Goal: Task Accomplishment & Management: Manage account settings

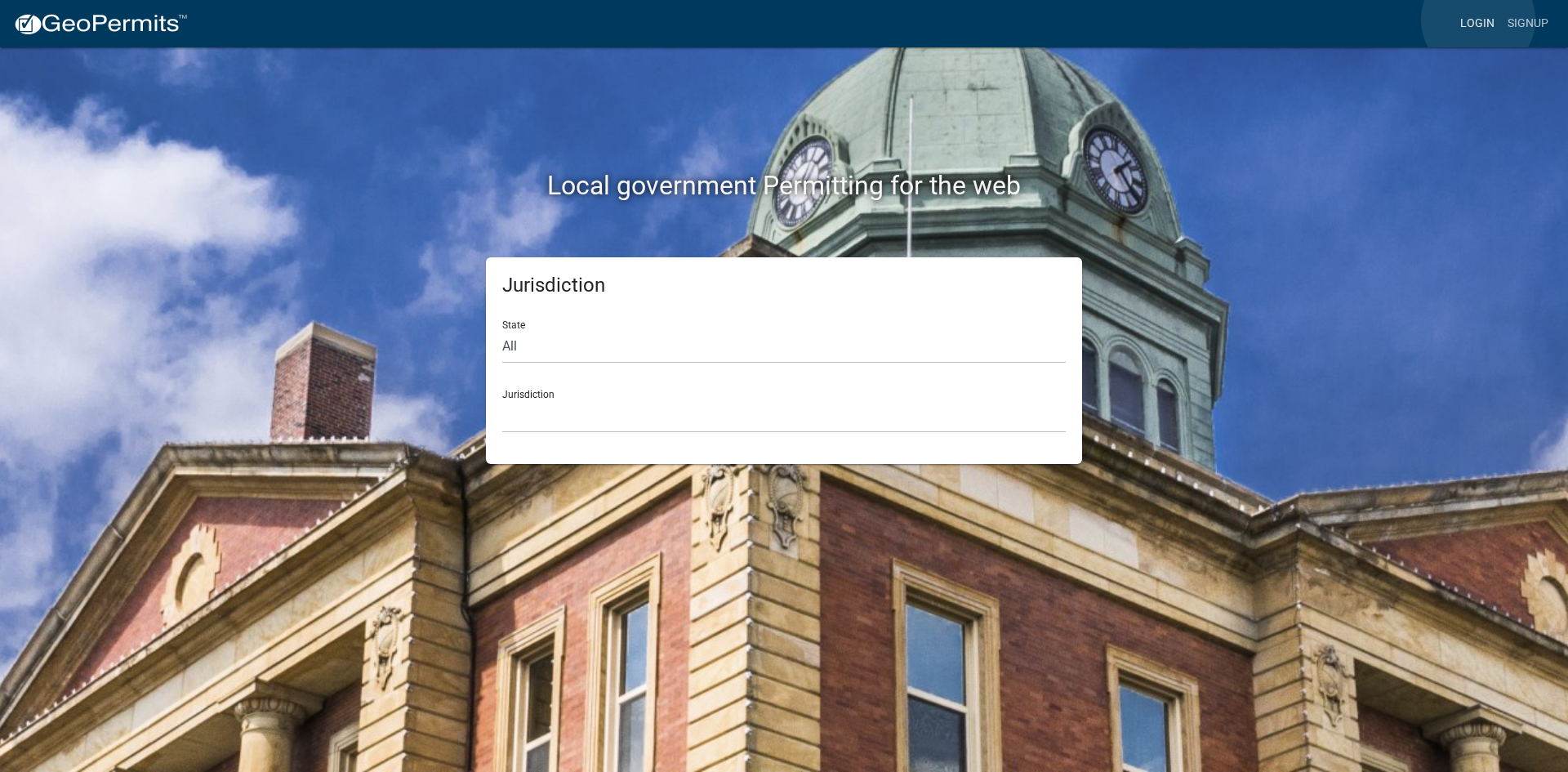
click at [1478, 20] on link "Login" at bounding box center [1476, 23] width 47 height 31
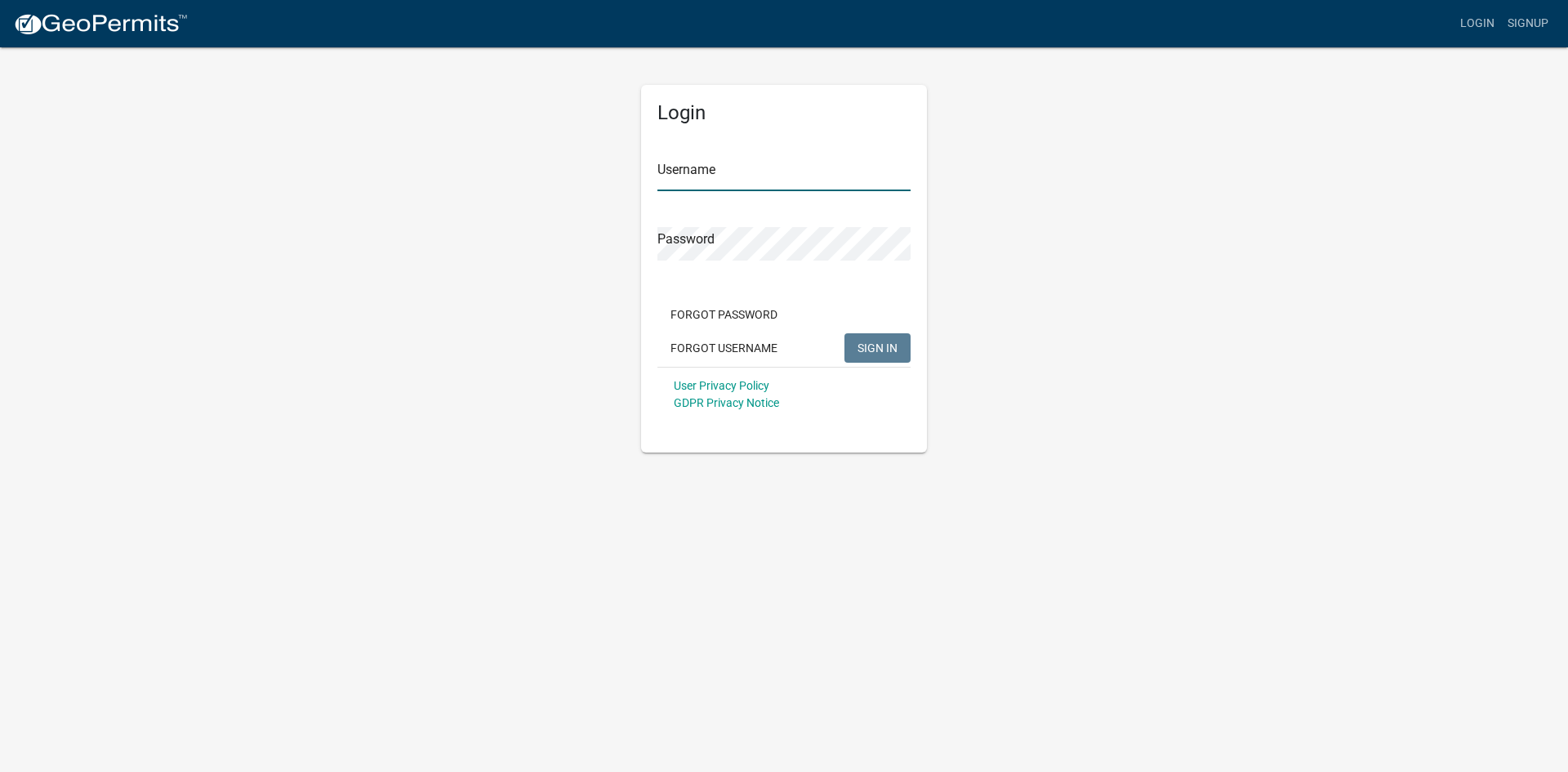
type input "ChrisFortsch"
click at [877, 346] on span "SIGN IN" at bounding box center [877, 347] width 40 height 13
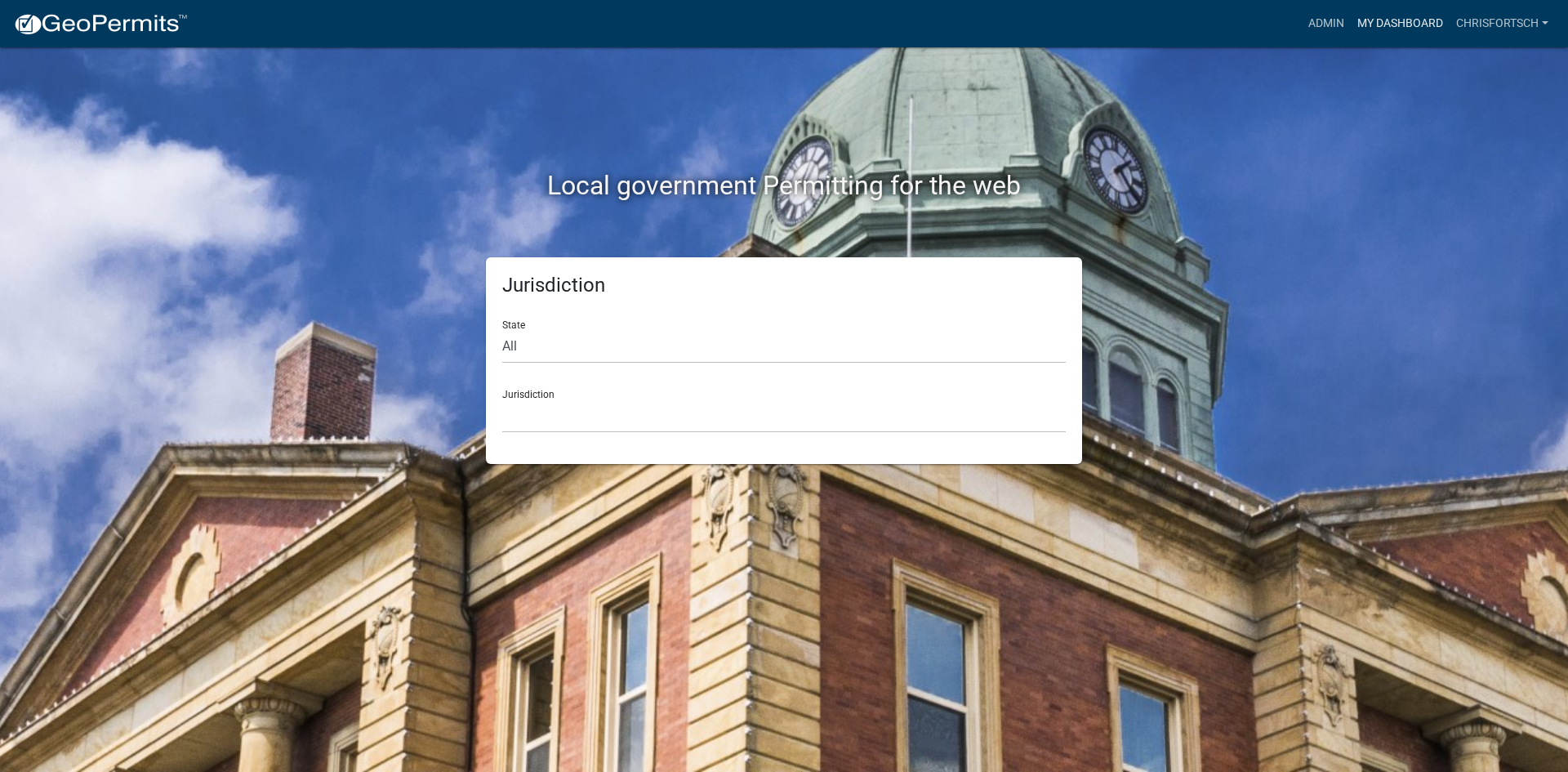
click at [1394, 19] on link "My Dashboard" at bounding box center [1400, 23] width 99 height 31
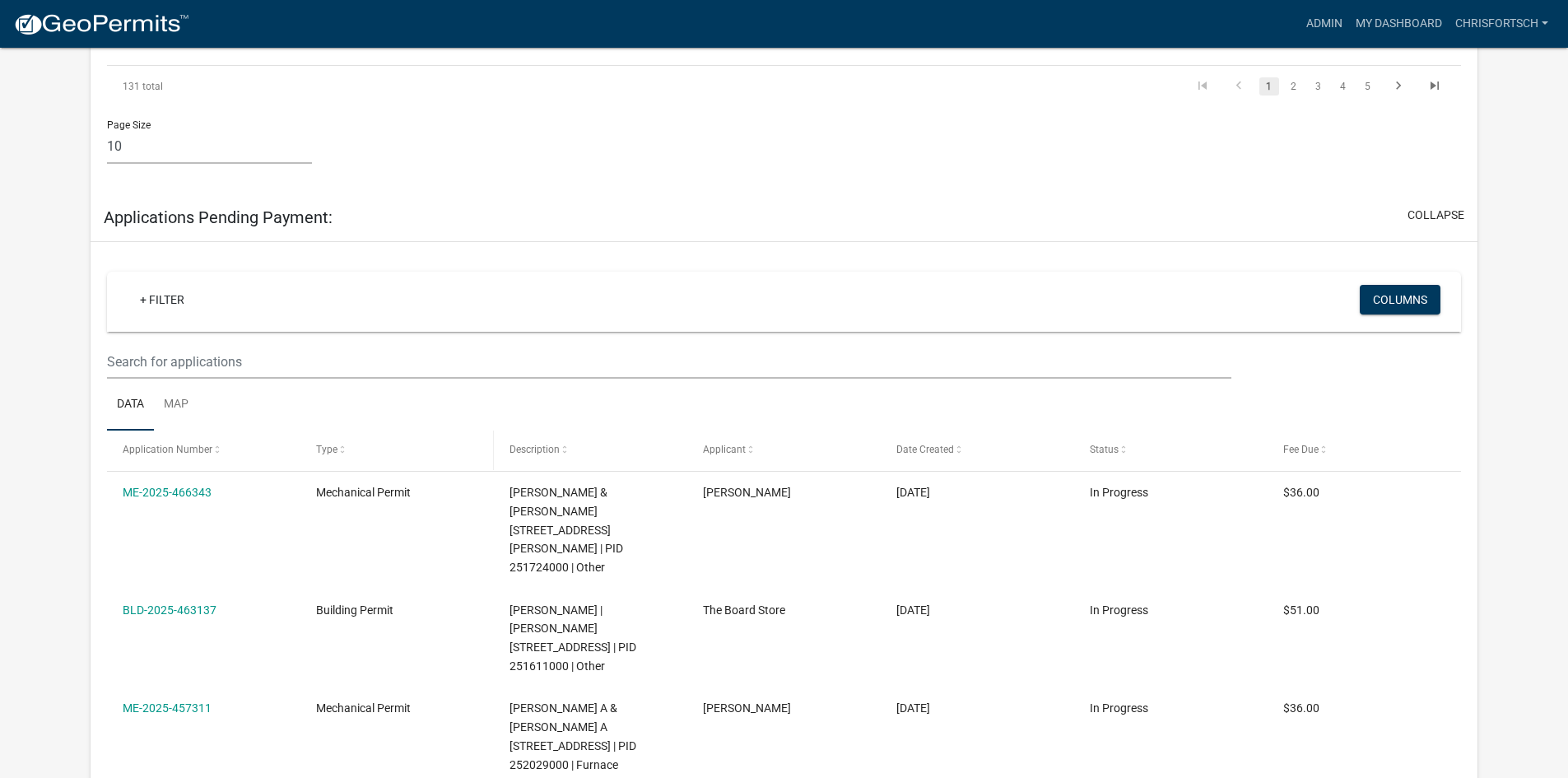
scroll to position [1705, 0]
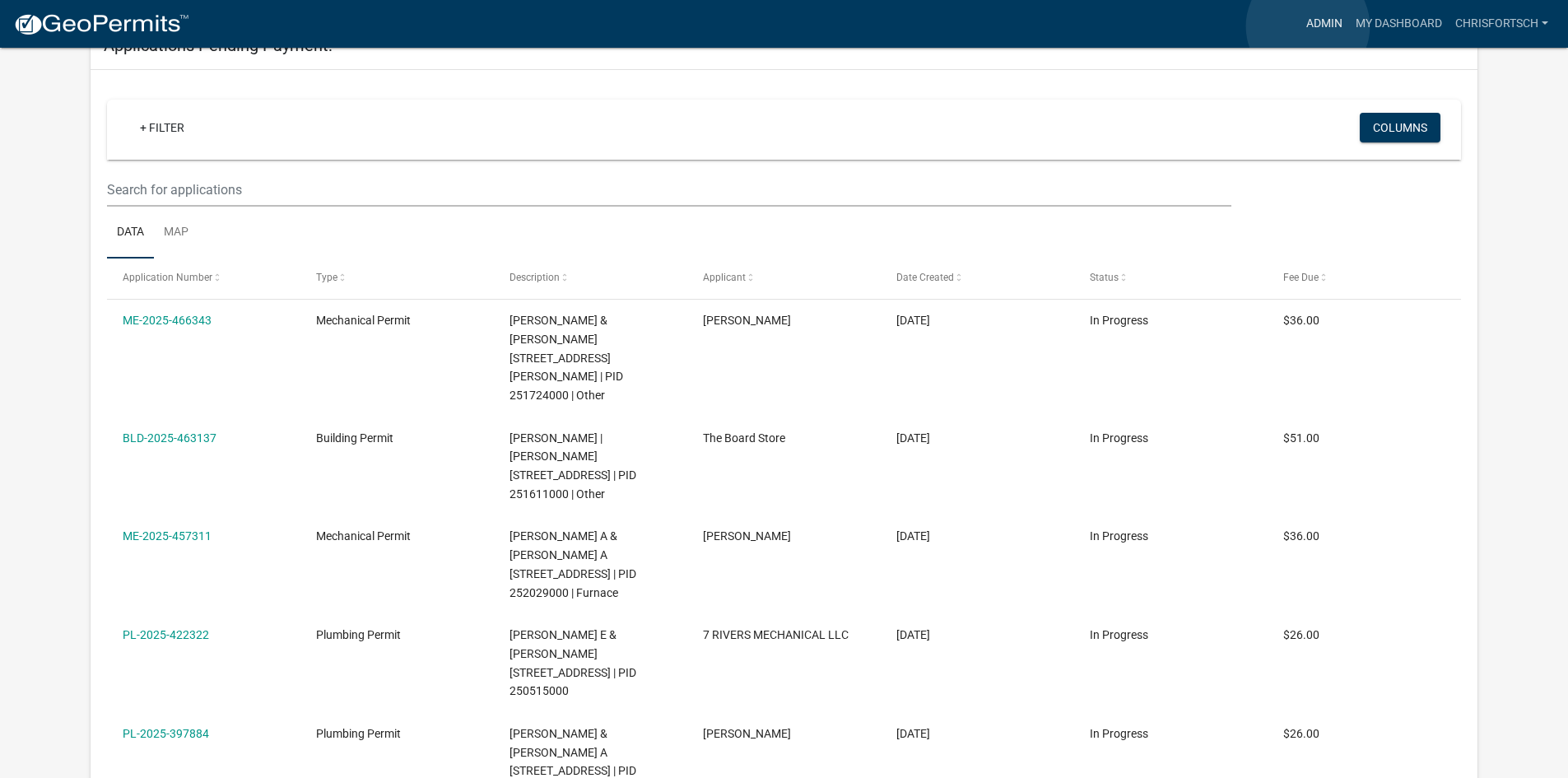
click at [1308, 26] on link "Admin" at bounding box center [1324, 23] width 49 height 31
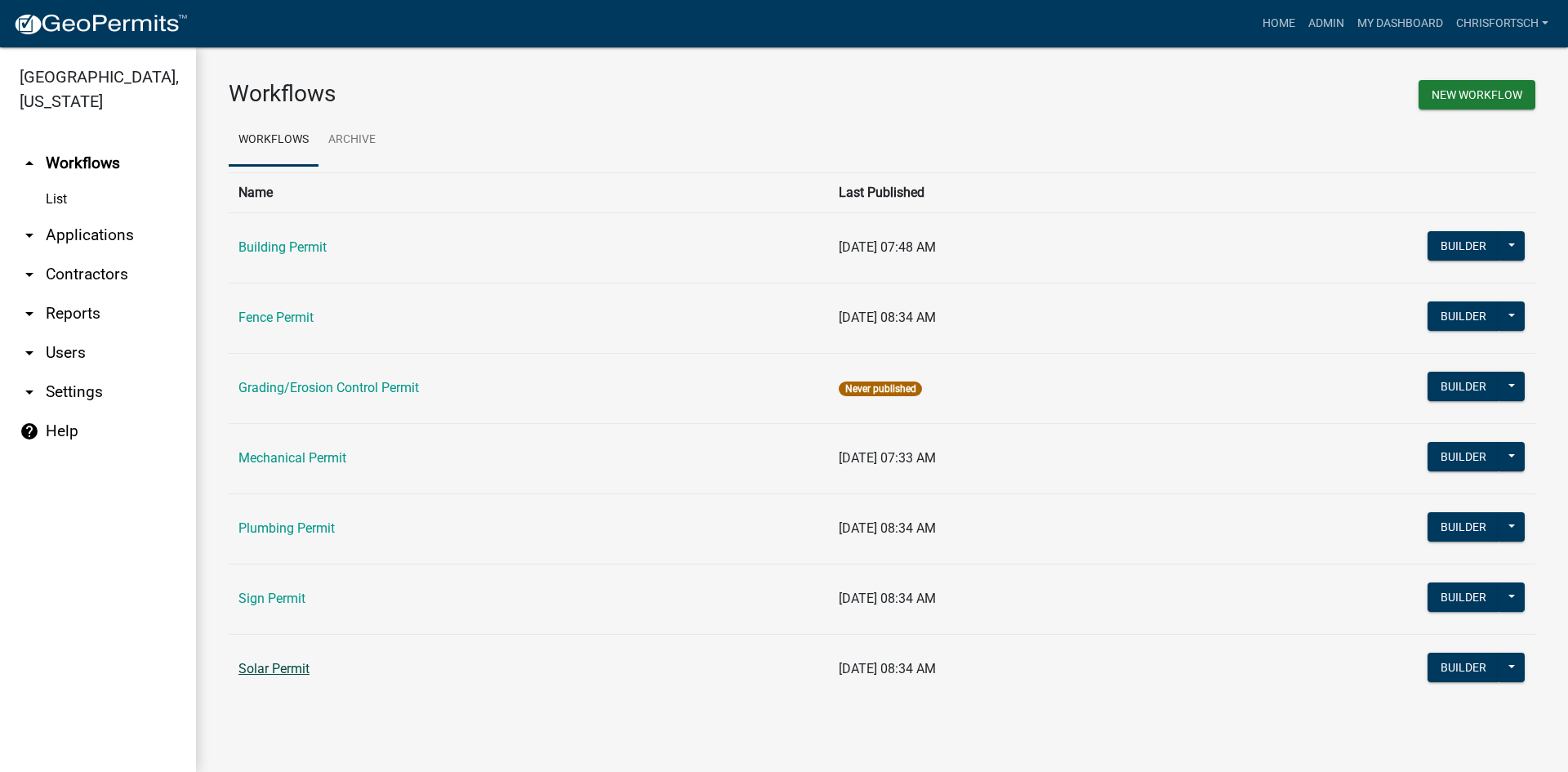
click at [262, 665] on link "Solar Permit" at bounding box center [274, 668] width 71 height 15
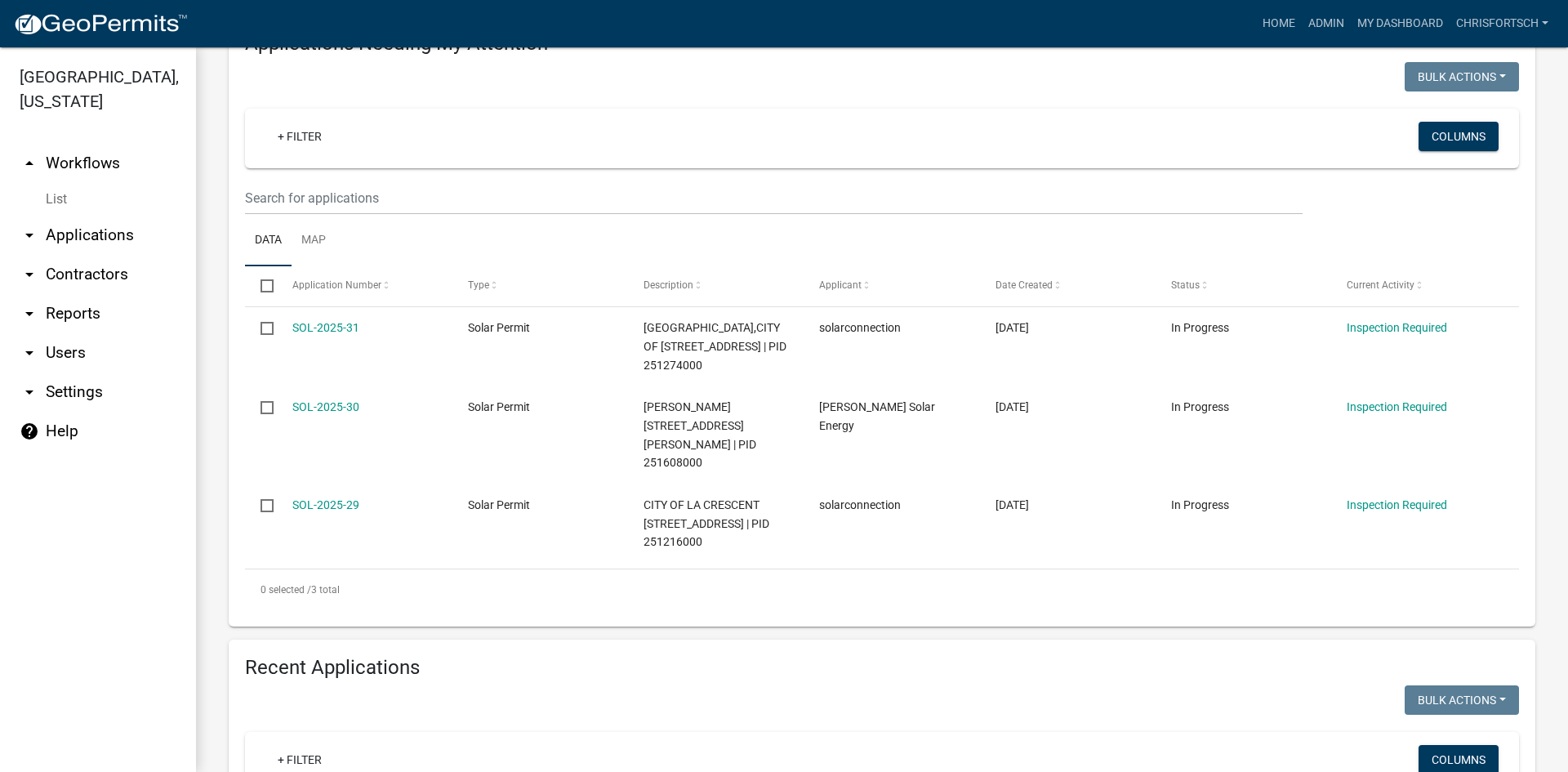
scroll to position [245, 0]
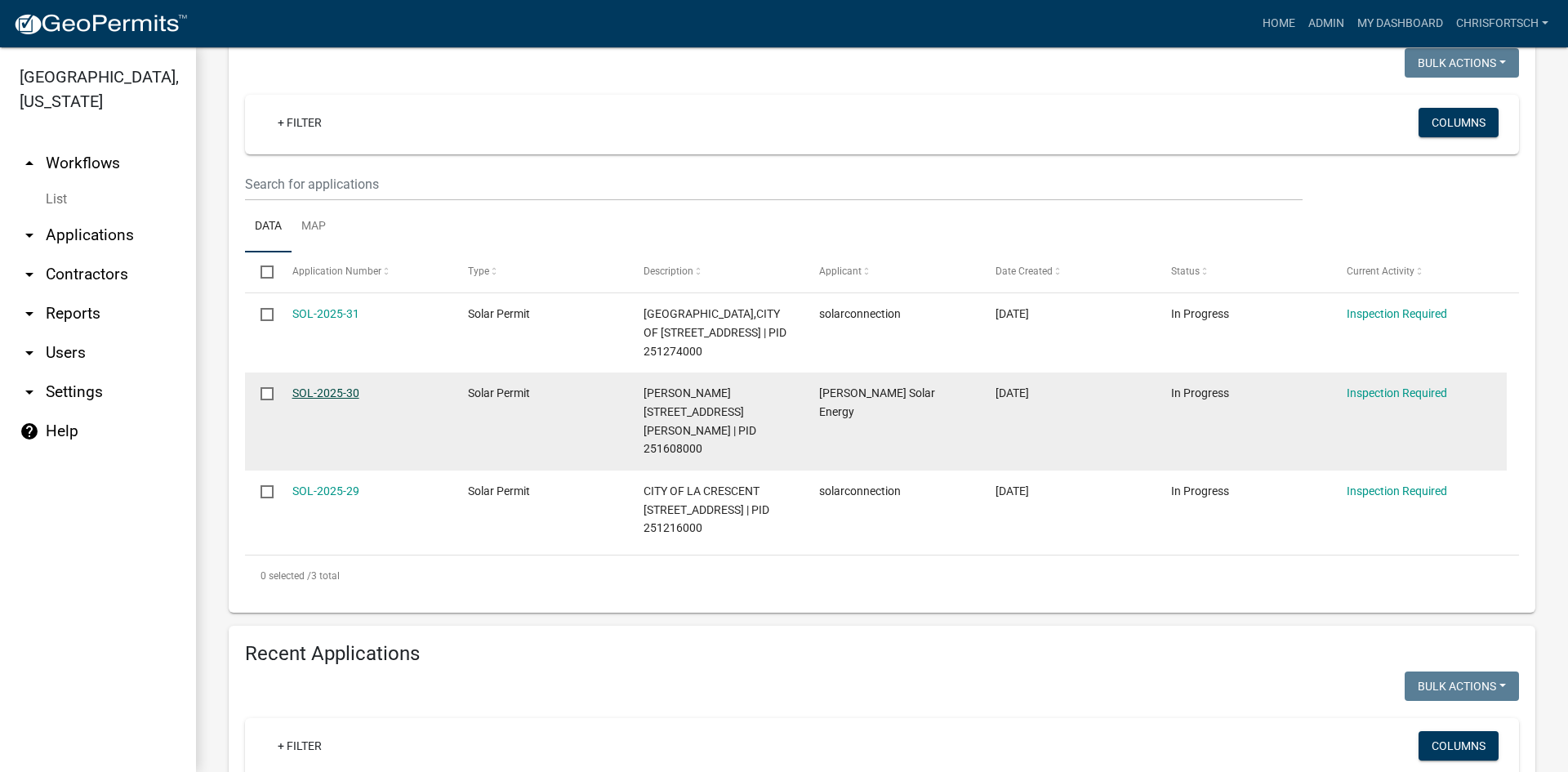
click at [326, 392] on link "SOL-2025-30" at bounding box center [325, 393] width 67 height 13
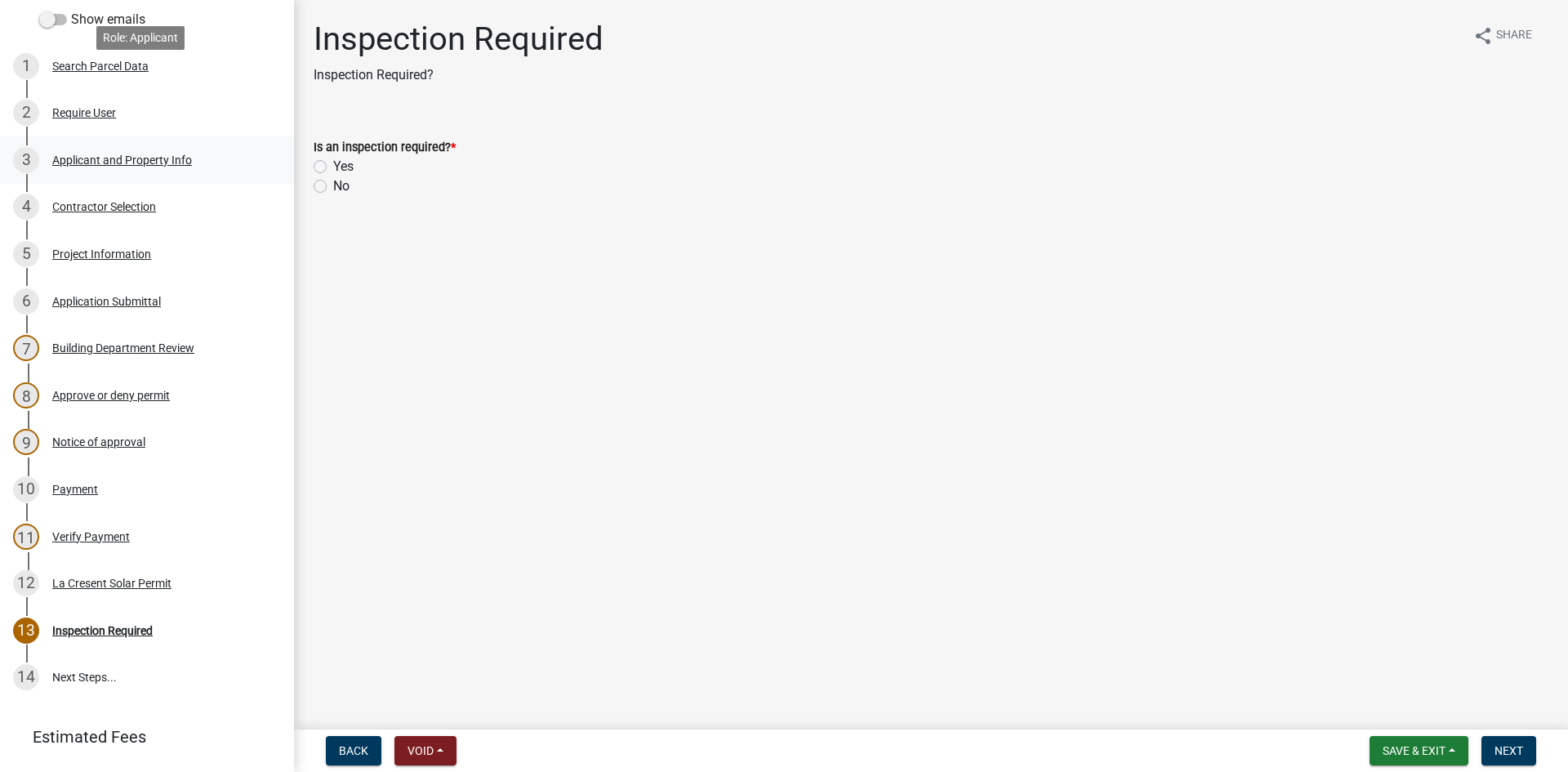
scroll to position [327, 0]
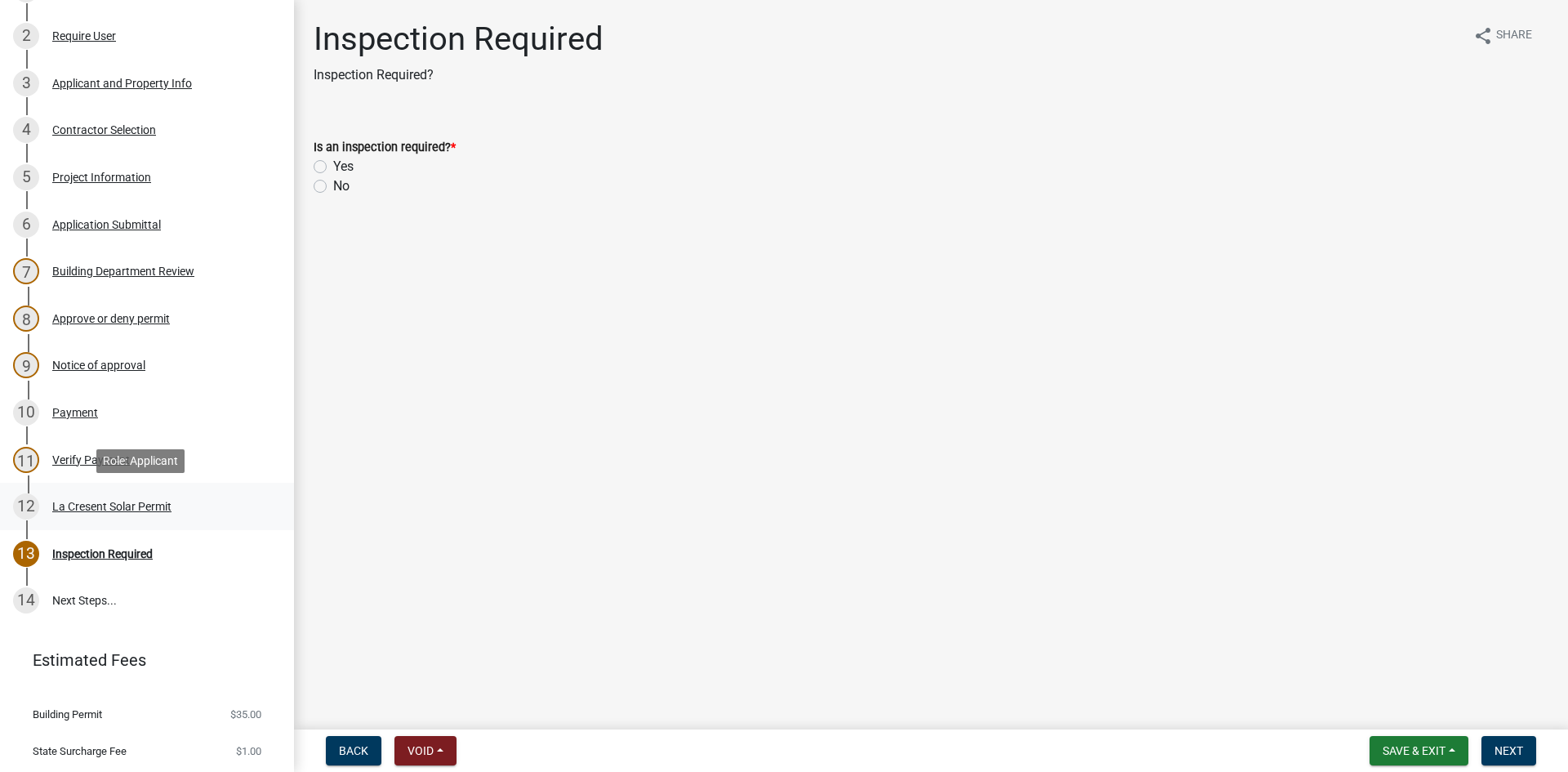
click at [133, 504] on div "La Cresent Solar Permit" at bounding box center [112, 506] width 119 height 12
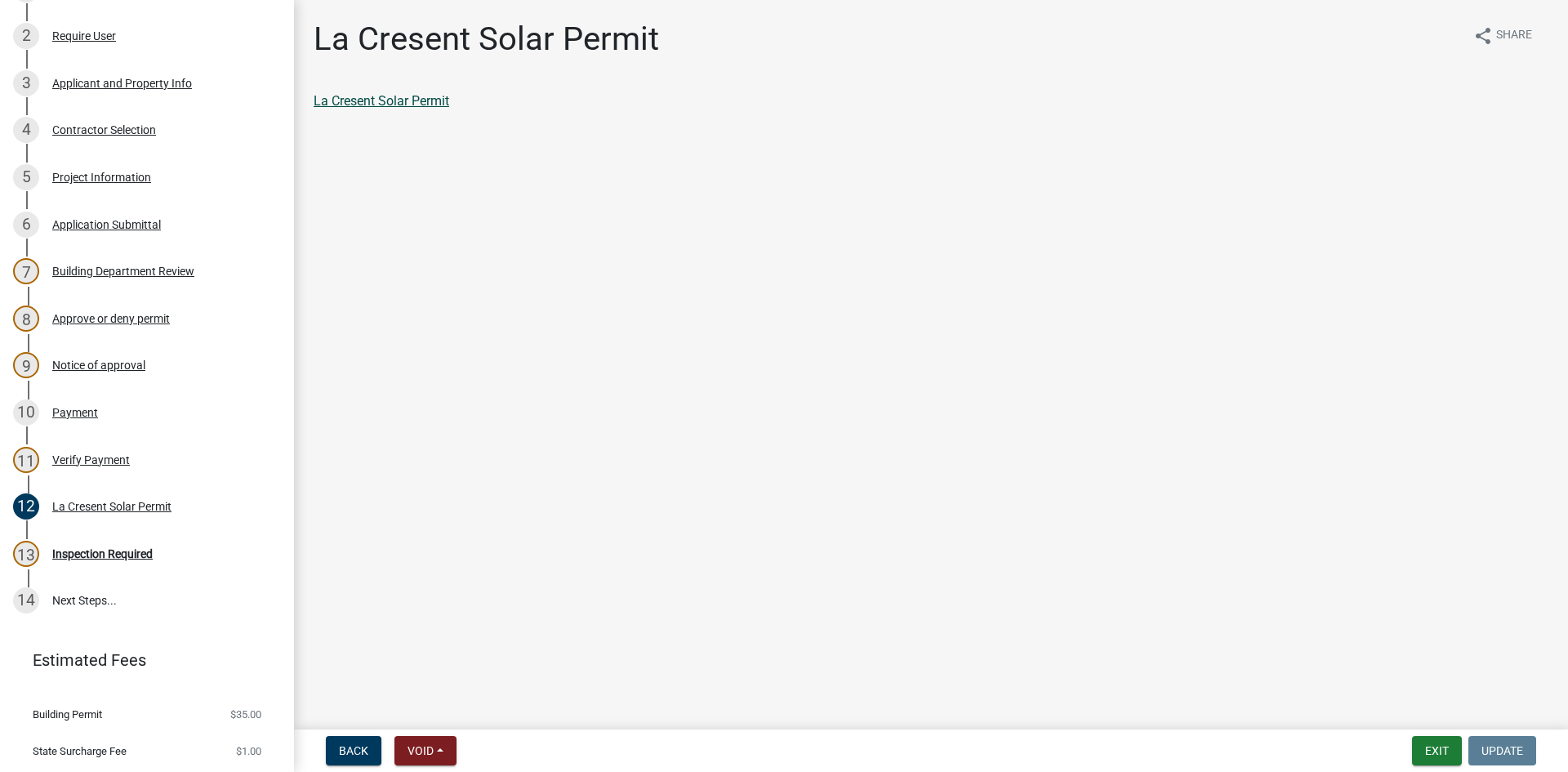
click at [420, 100] on link "La Cresent Solar Permit" at bounding box center [381, 101] width 135 height 15
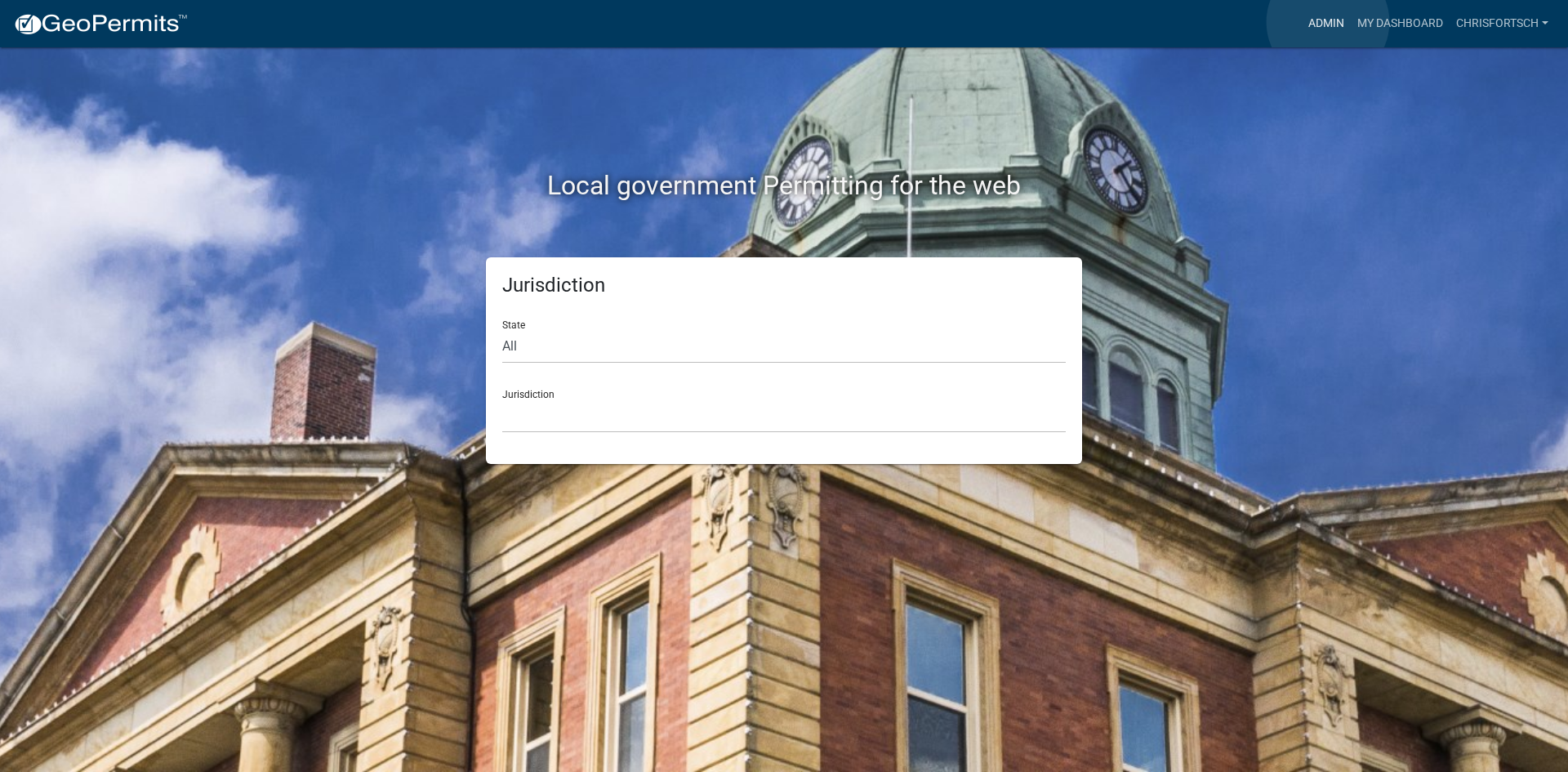
click at [1328, 22] on link "Admin" at bounding box center [1326, 23] width 49 height 31
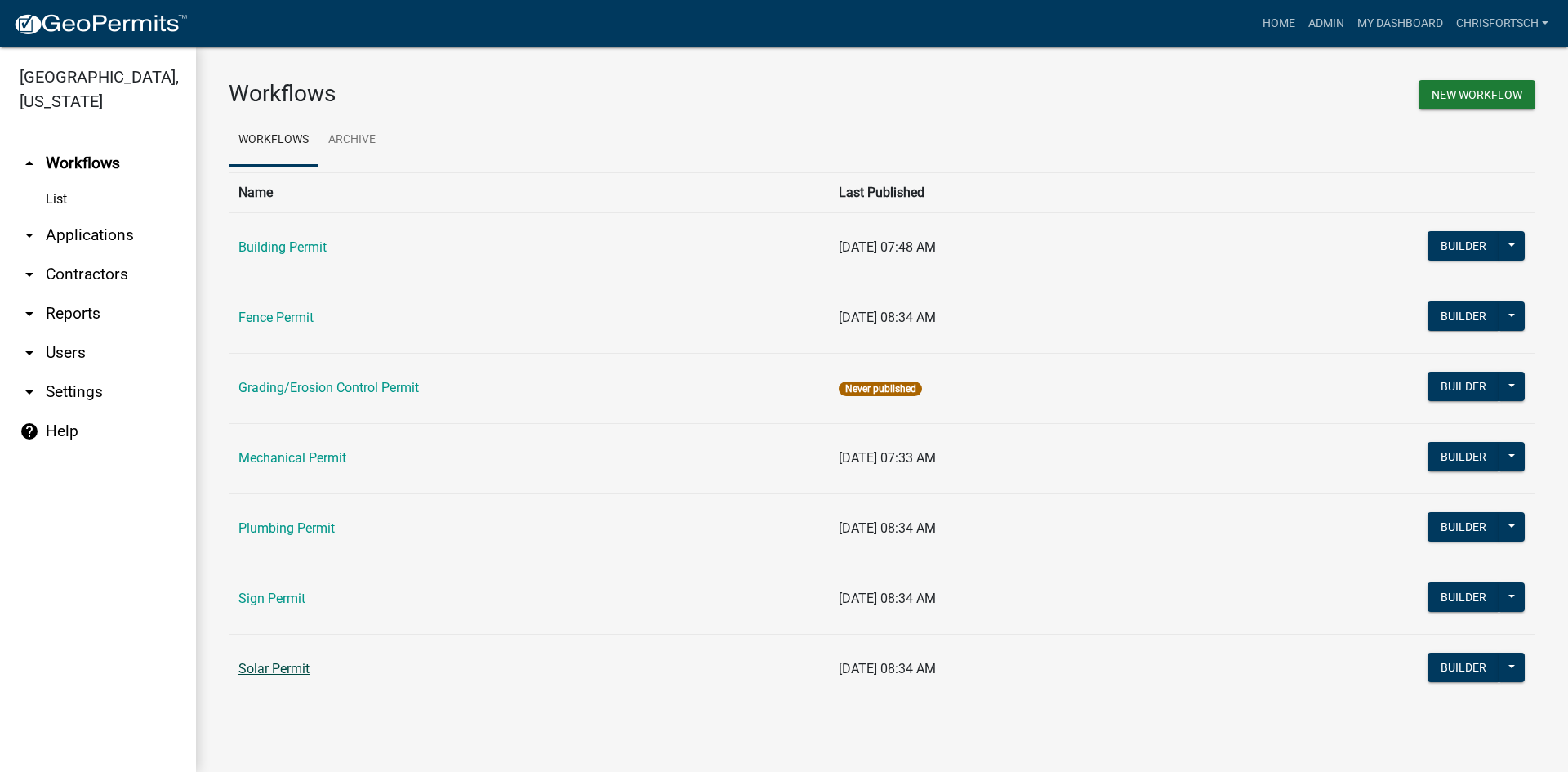
click at [272, 663] on link "Solar Permit" at bounding box center [274, 668] width 71 height 15
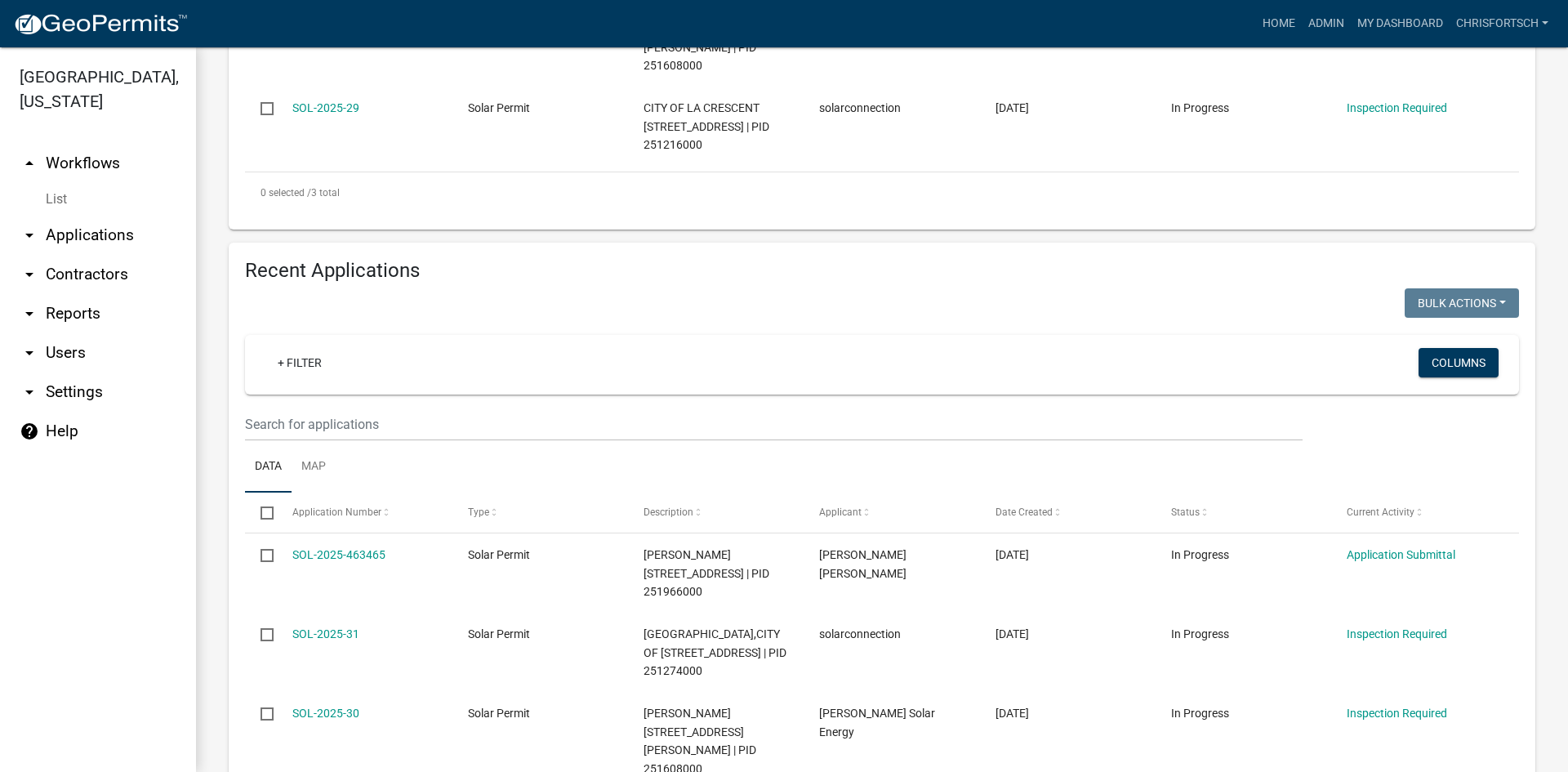
scroll to position [871, 0]
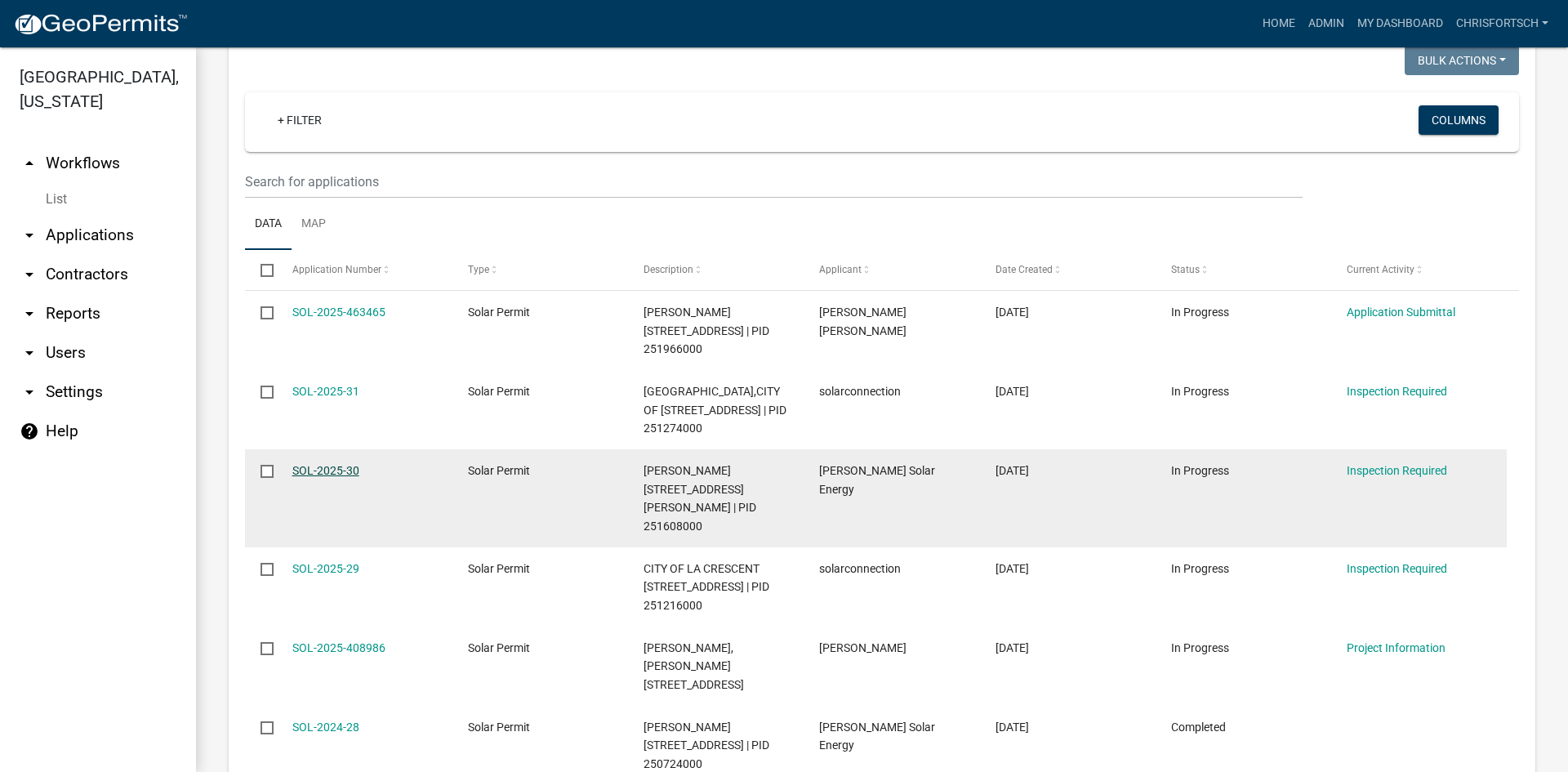
click at [302, 464] on link "SOL-2025-30" at bounding box center [325, 470] width 67 height 13
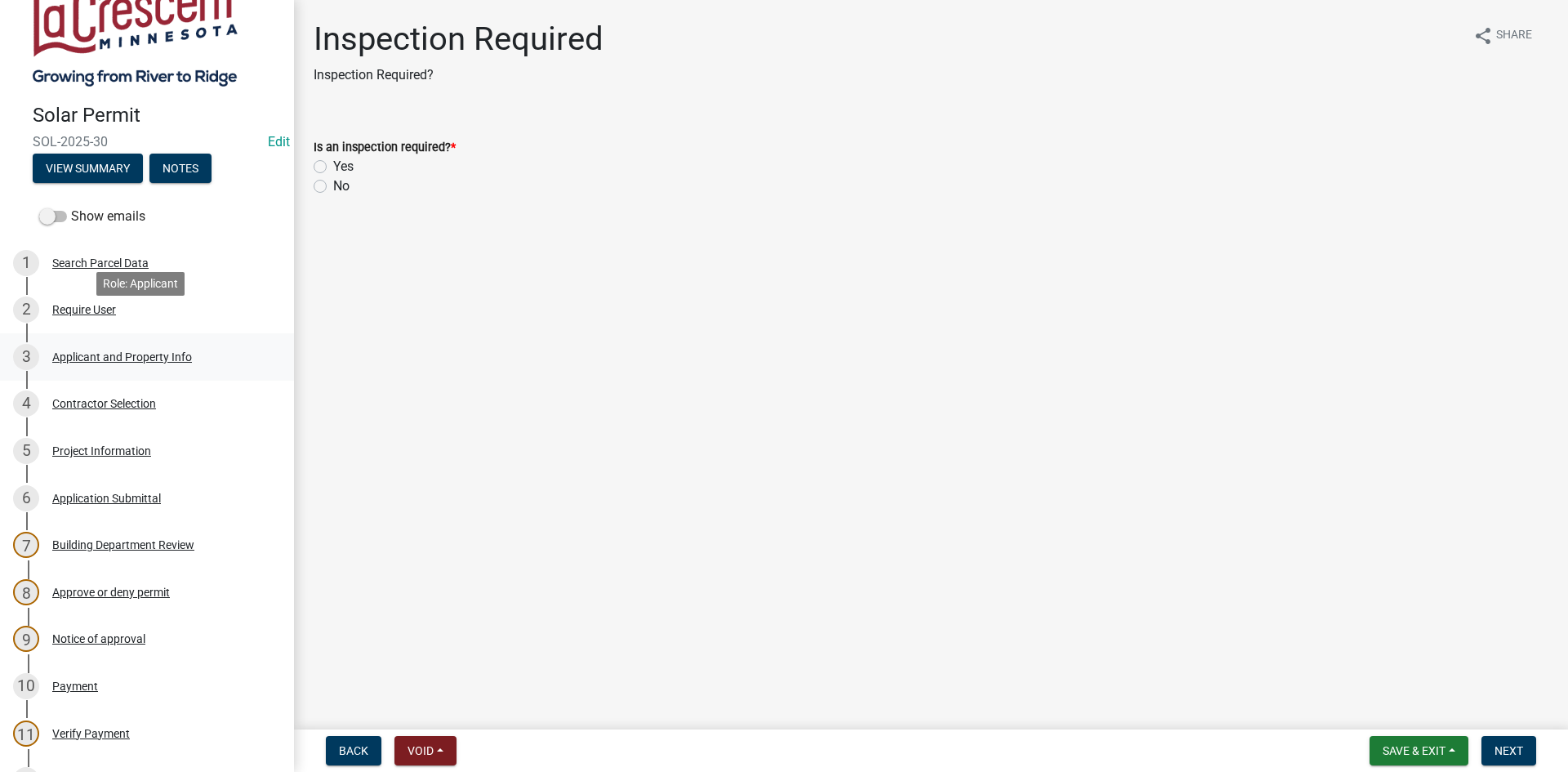
scroll to position [82, 0]
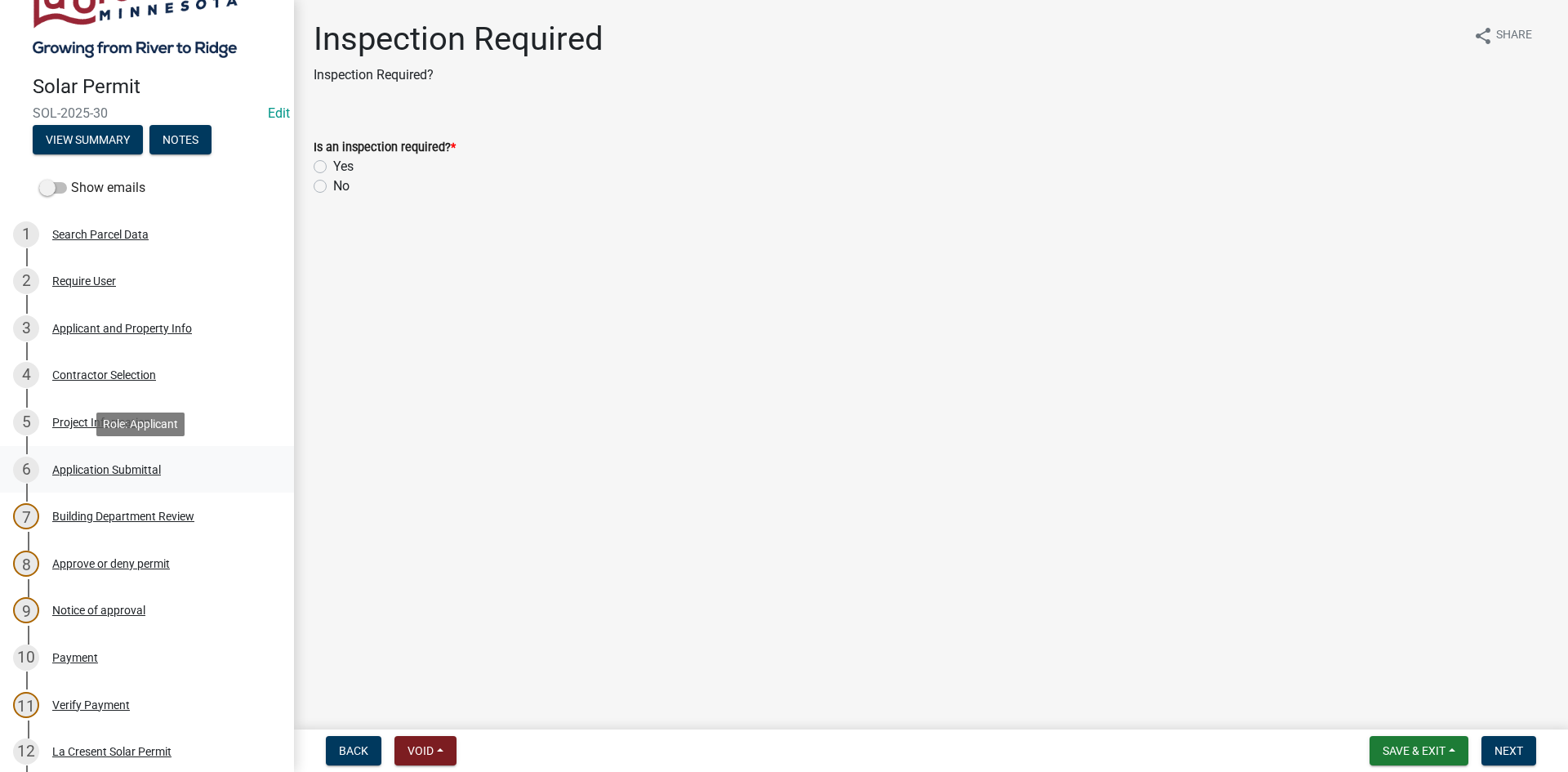
click at [128, 471] on div "Application Submittal" at bounding box center [107, 469] width 109 height 12
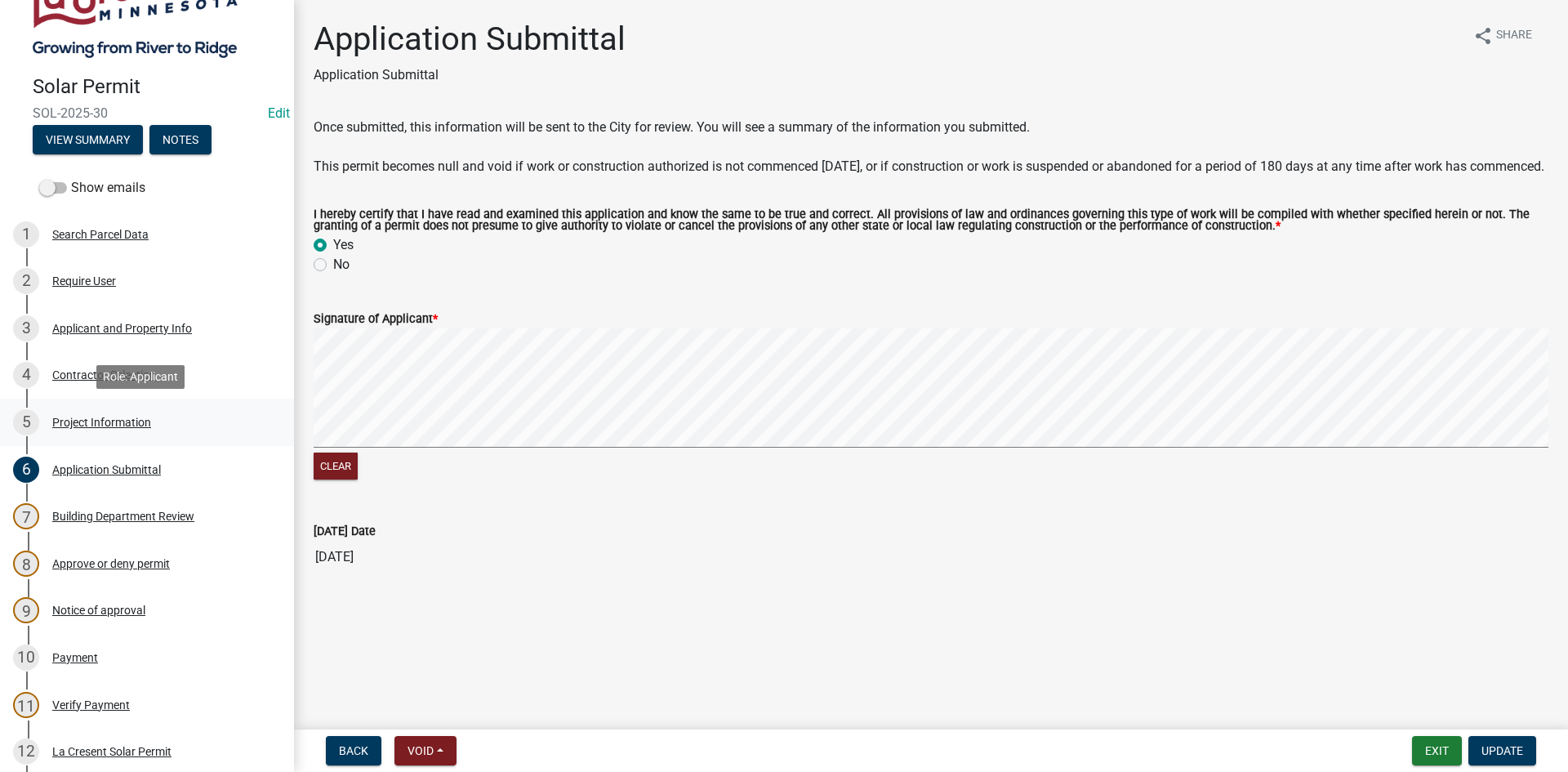
click at [74, 421] on div "Project Information" at bounding box center [101, 422] width 99 height 12
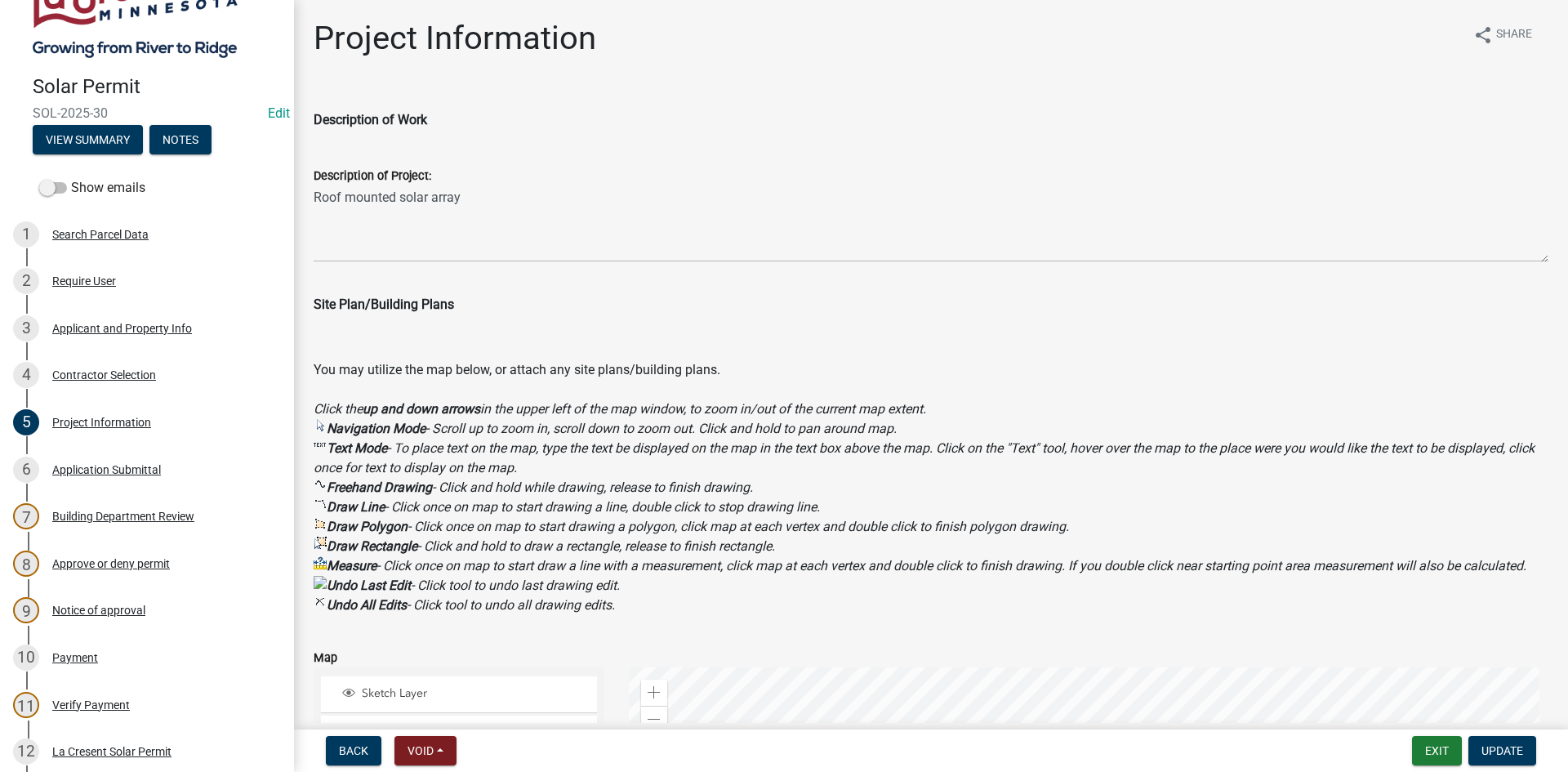
scroll to position [0, 0]
click at [79, 371] on div "Contractor Selection" at bounding box center [104, 375] width 104 height 12
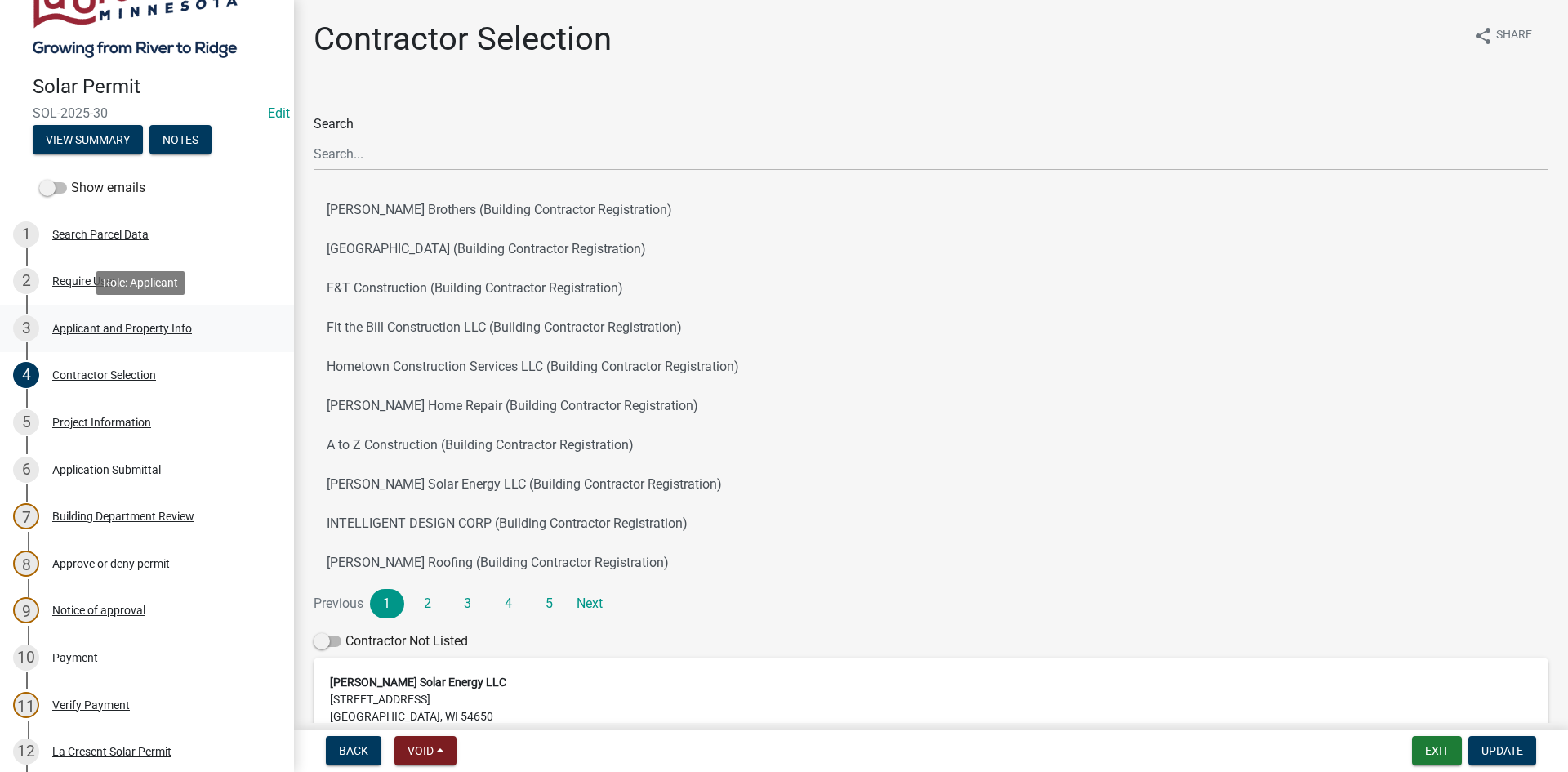
click at [101, 323] on div "Applicant and Property Info" at bounding box center [122, 328] width 140 height 12
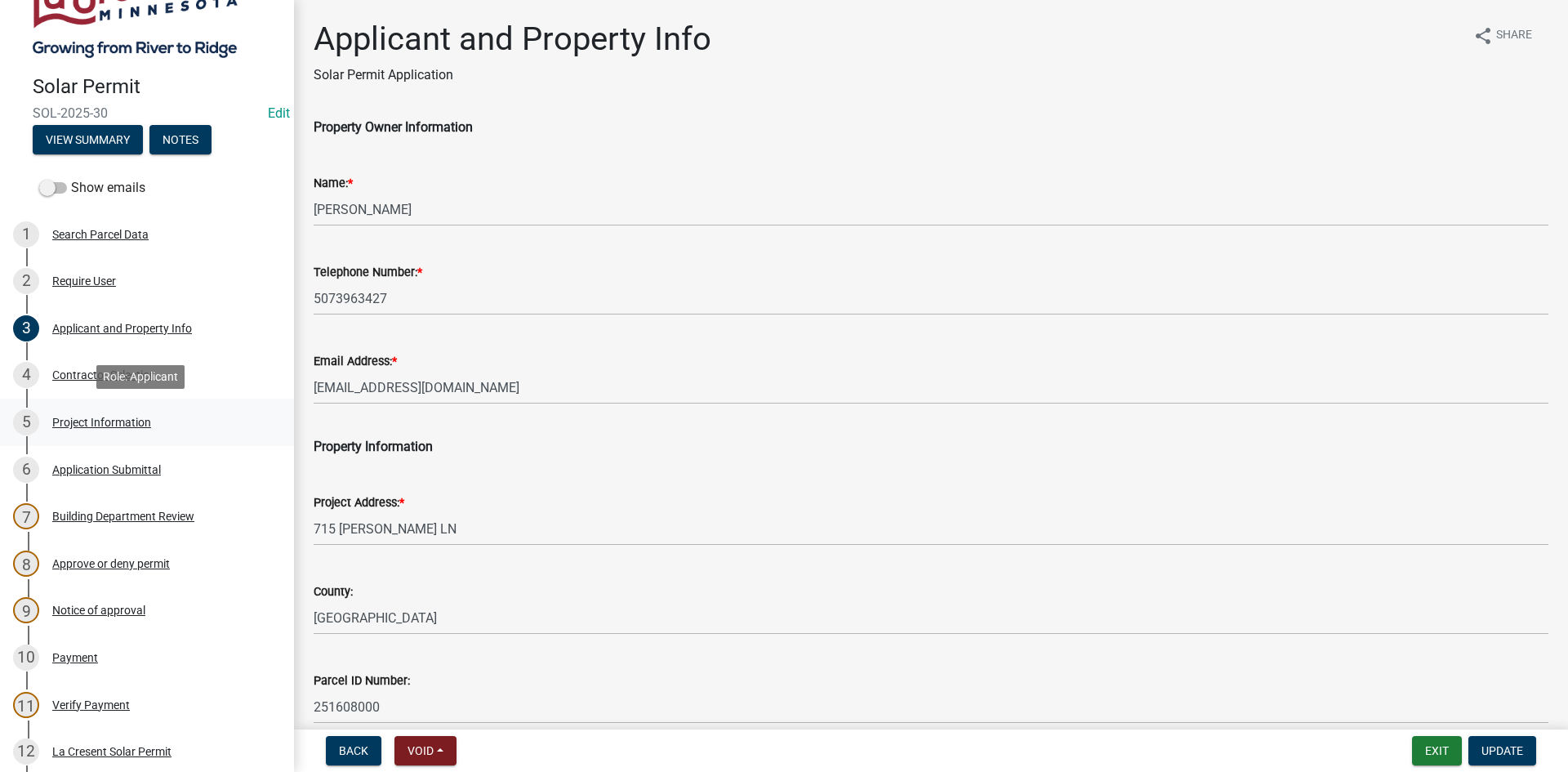
click at [107, 419] on div "Project Information" at bounding box center [101, 422] width 99 height 12
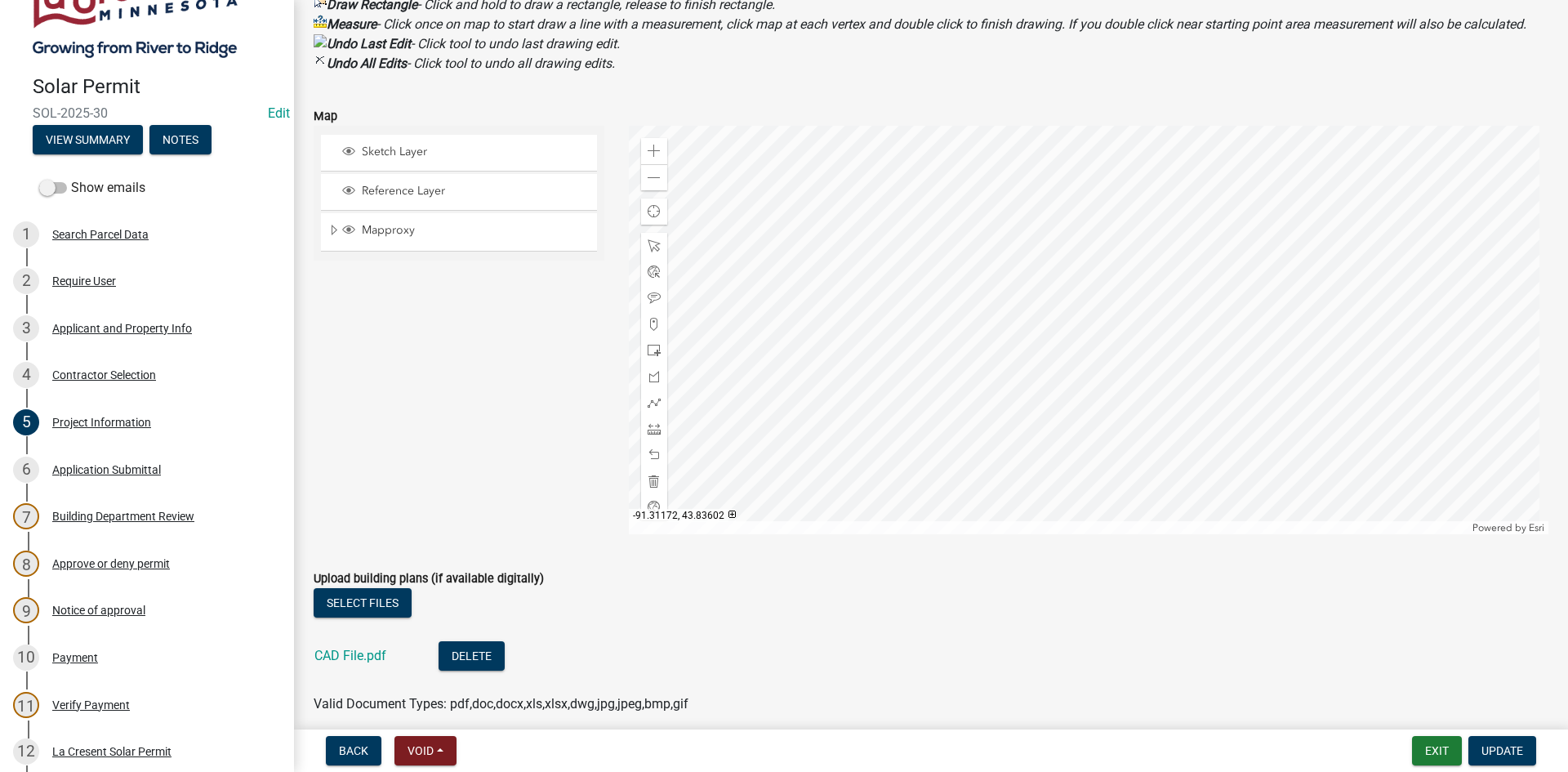
scroll to position [654, 0]
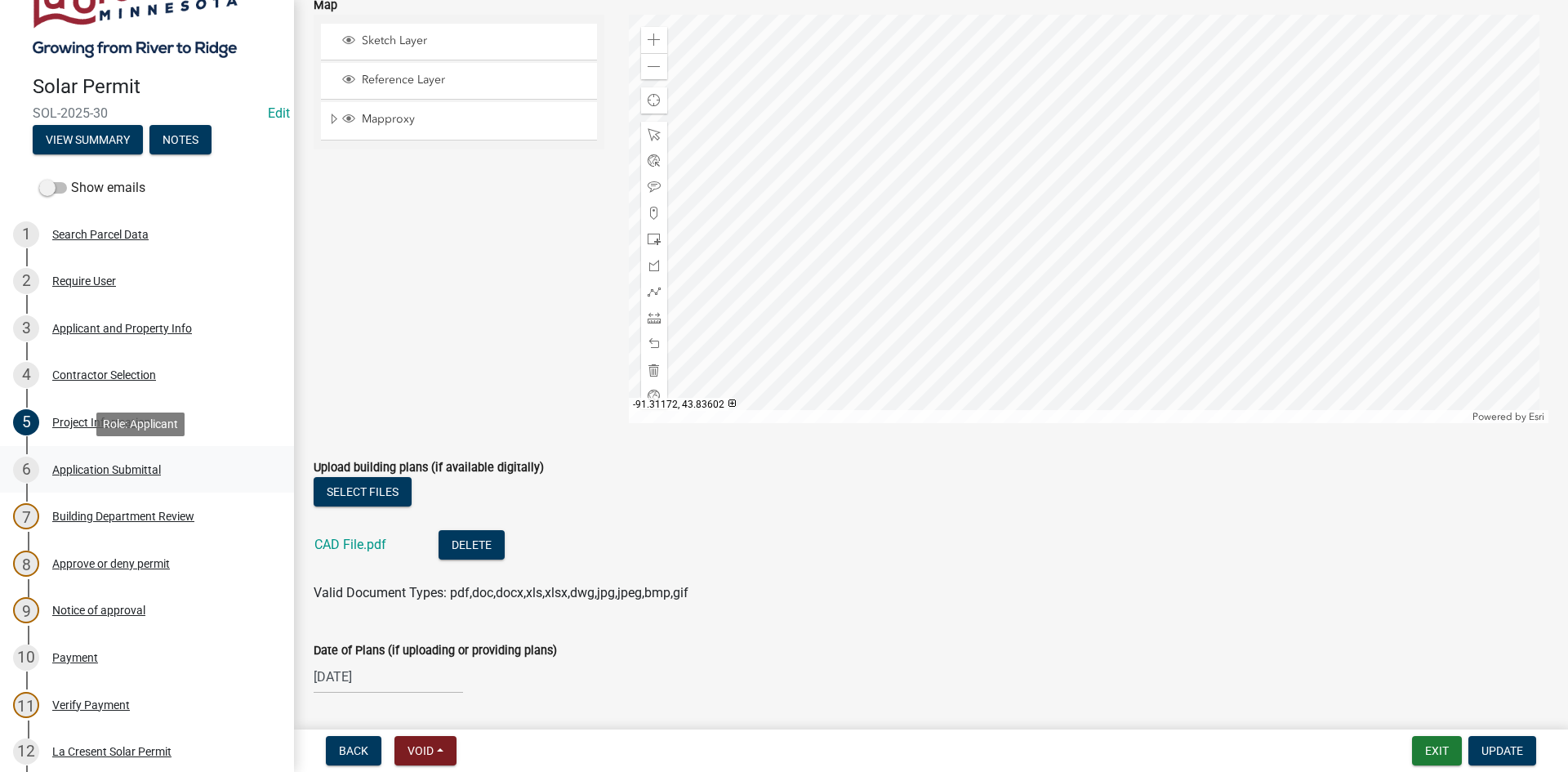
click at [104, 468] on div "Application Submittal" at bounding box center [107, 469] width 109 height 12
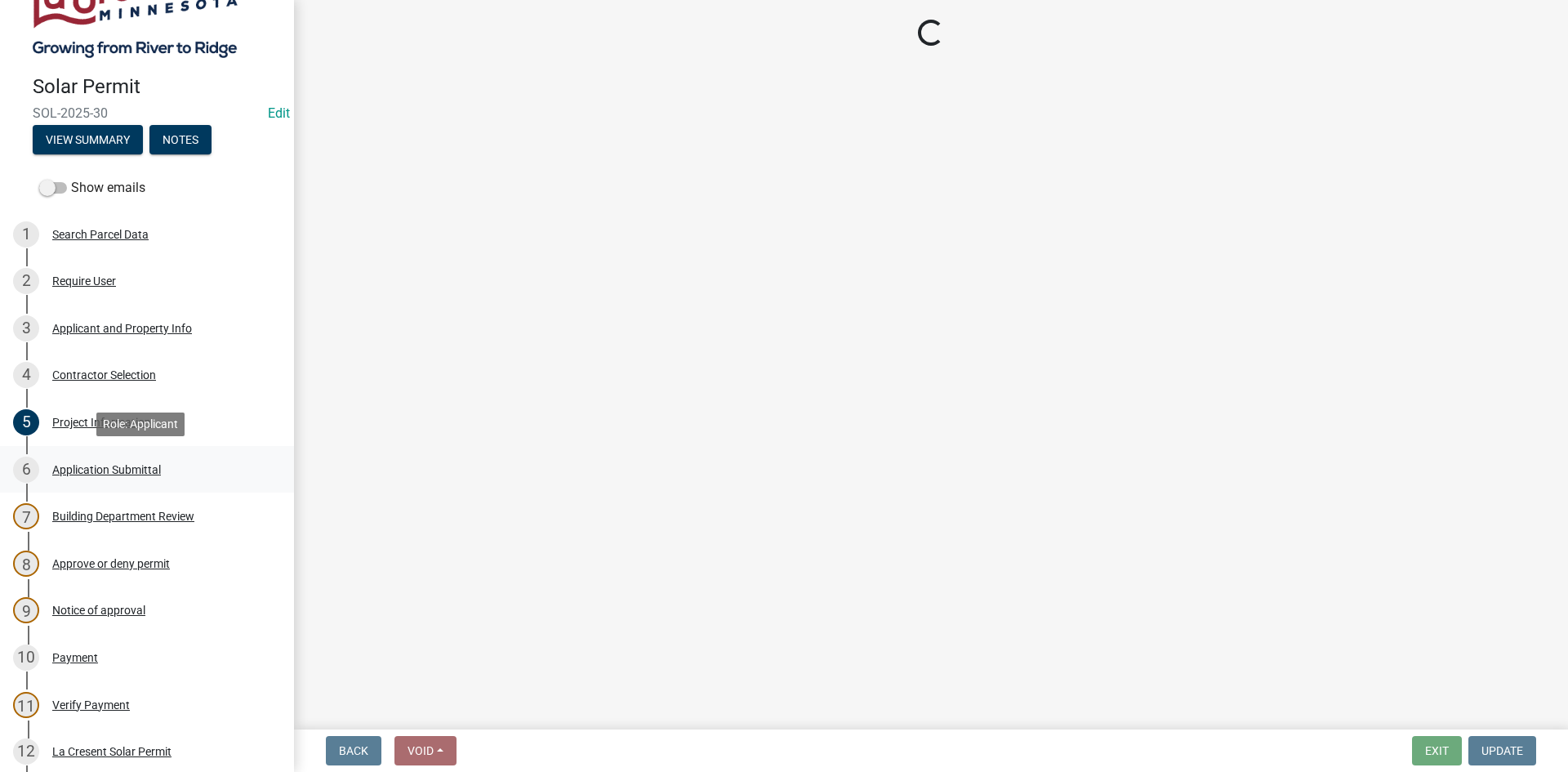
scroll to position [0, 0]
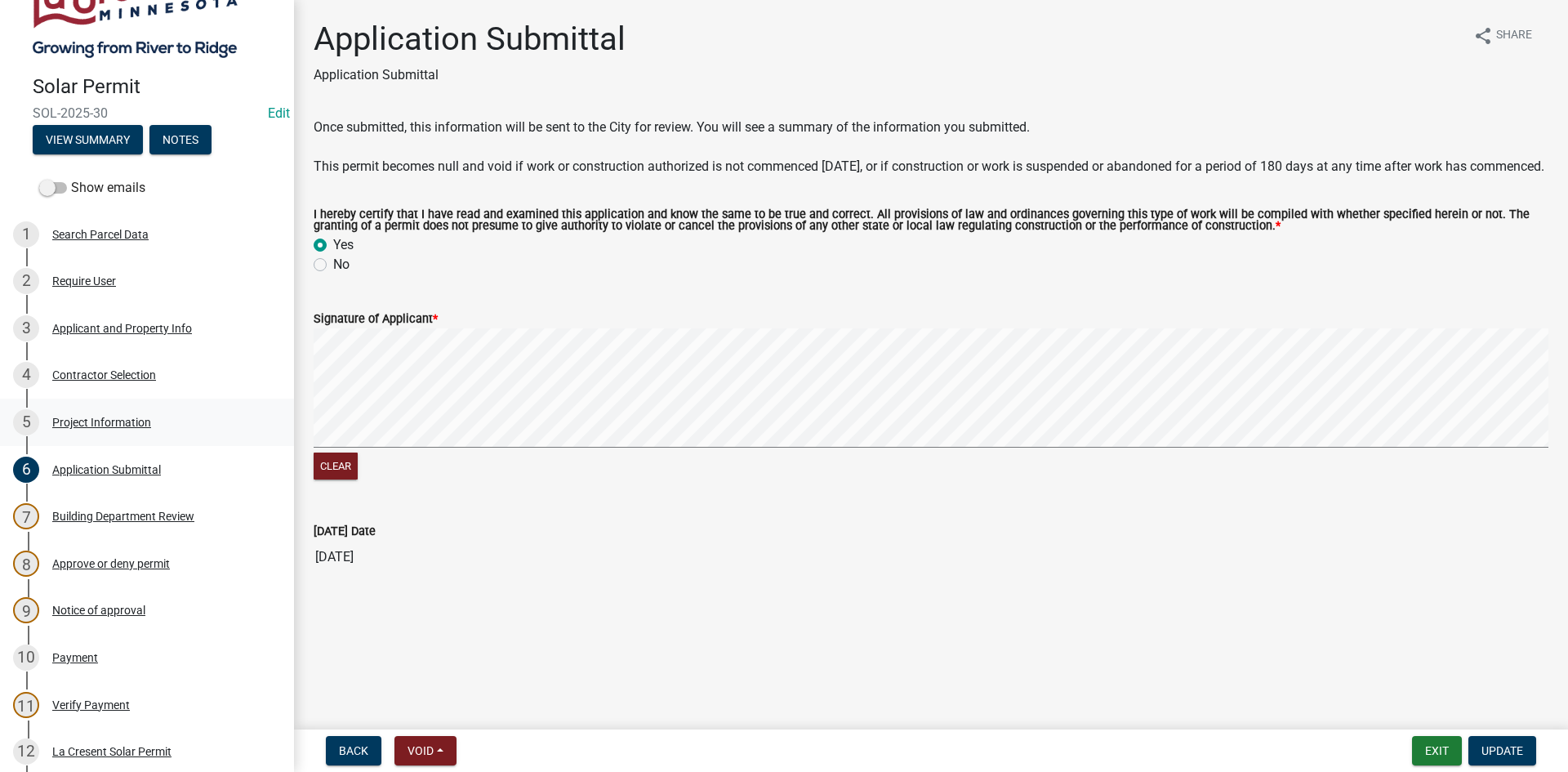
click at [120, 419] on div "Project Information" at bounding box center [101, 422] width 99 height 12
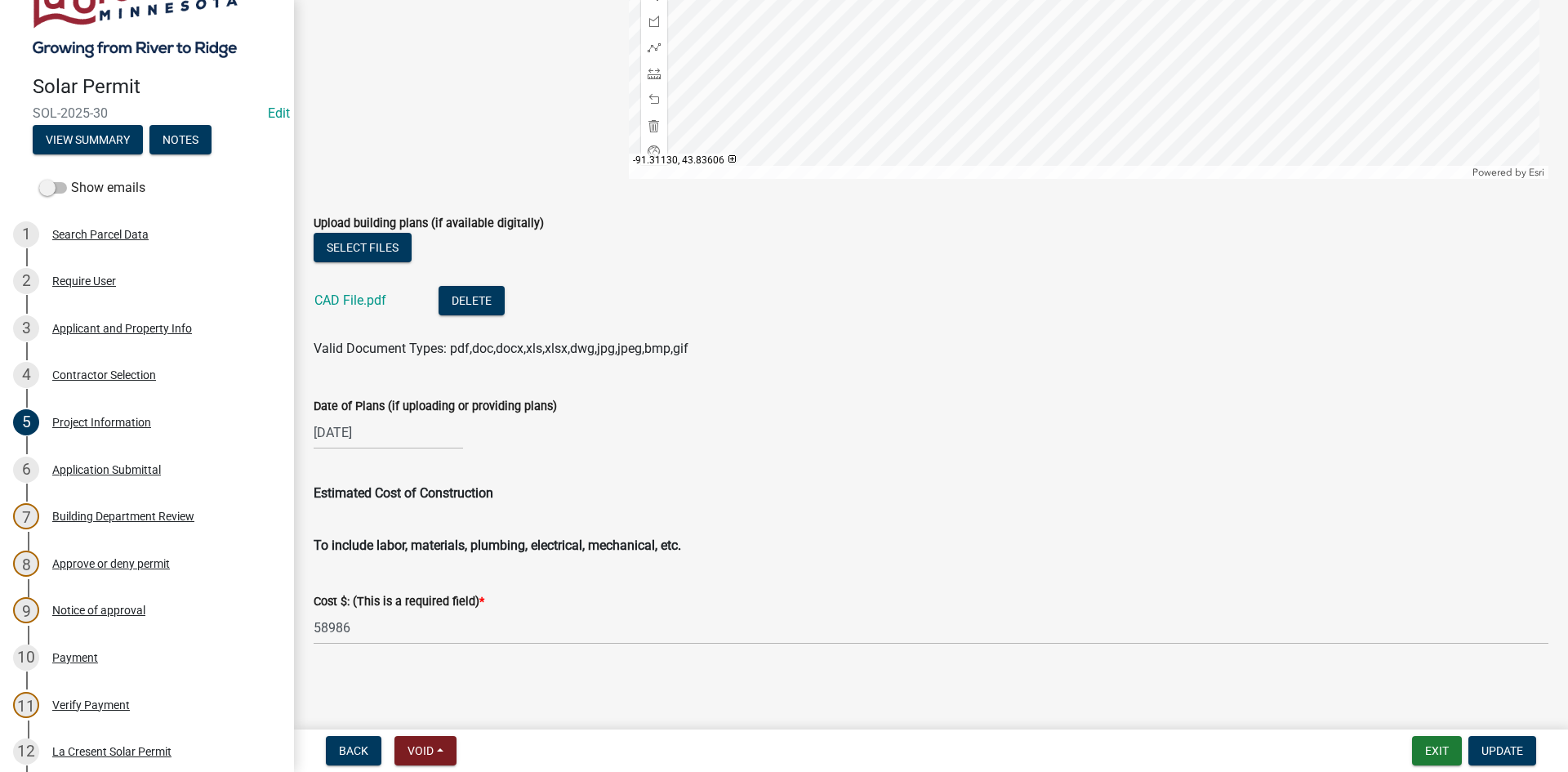
scroll to position [917, 0]
click at [358, 302] on link "CAD File.pdf" at bounding box center [350, 299] width 72 height 15
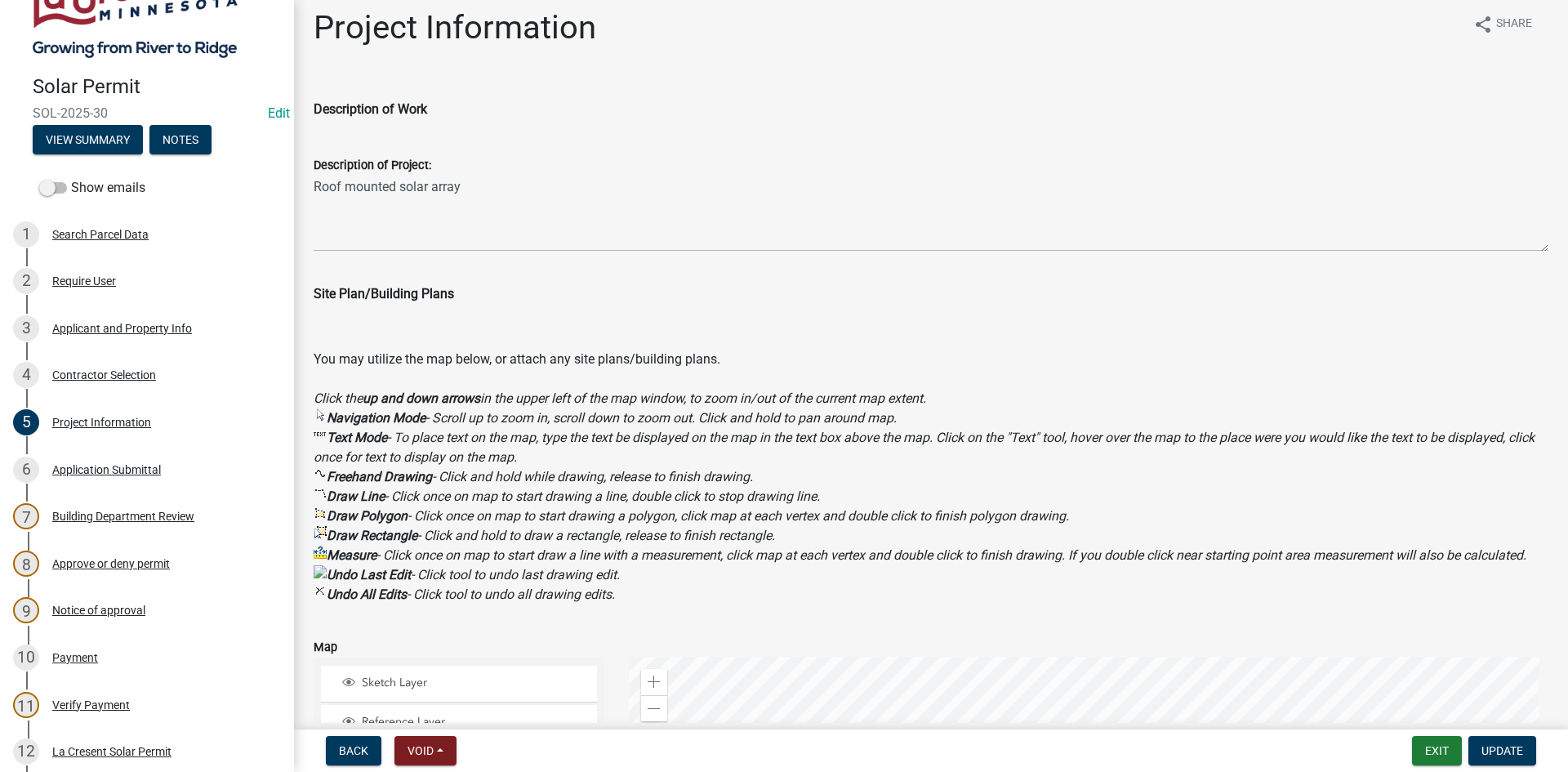
scroll to position [0, 0]
